Goal: Transaction & Acquisition: Book appointment/travel/reservation

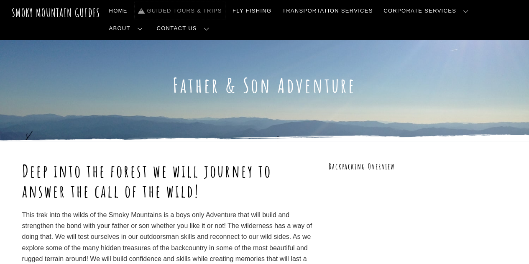
click at [190, 12] on link "Guided Tours & Trips" at bounding box center [180, 11] width 90 height 18
click at [160, 7] on link "Guided Tours & Trips" at bounding box center [180, 11] width 90 height 18
